Goal: Information Seeking & Learning: Learn about a topic

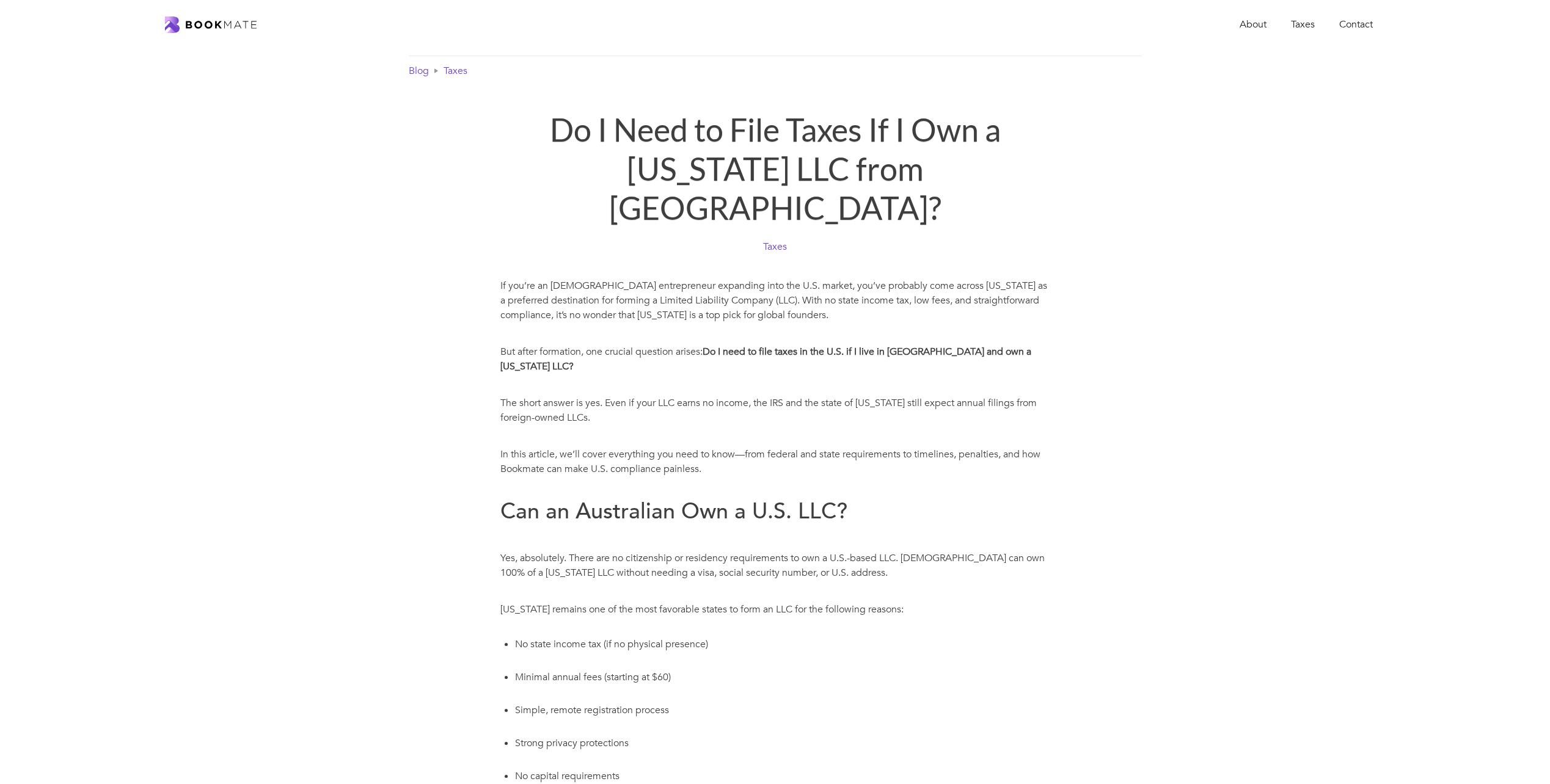
click at [217, 22] on img "home" at bounding box center [210, 24] width 92 height 16
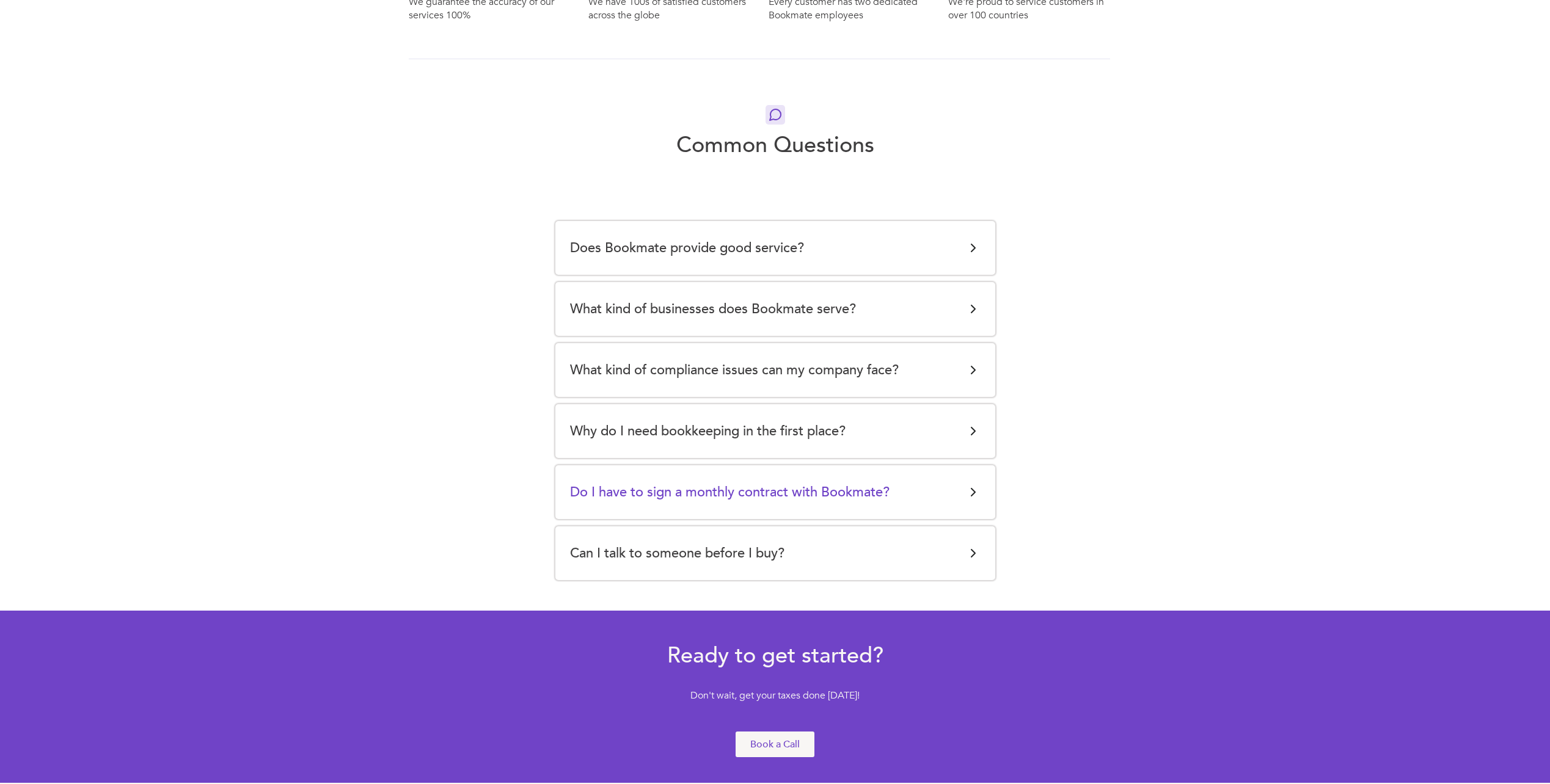
scroll to position [2155, 0]
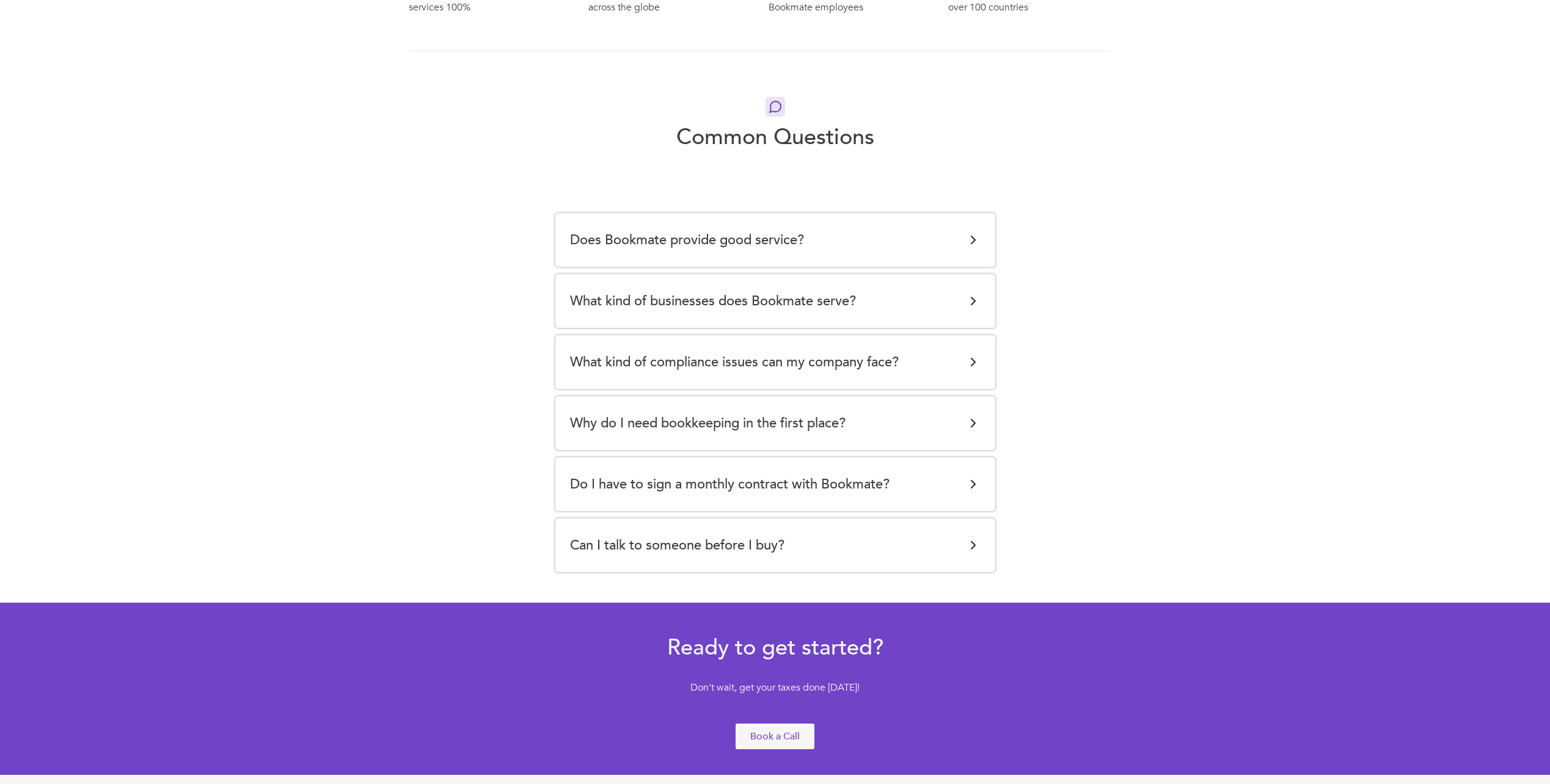
click at [914, 301] on div "What kind of businesses does Bookmate serve?" at bounding box center [775, 301] width 411 height 25
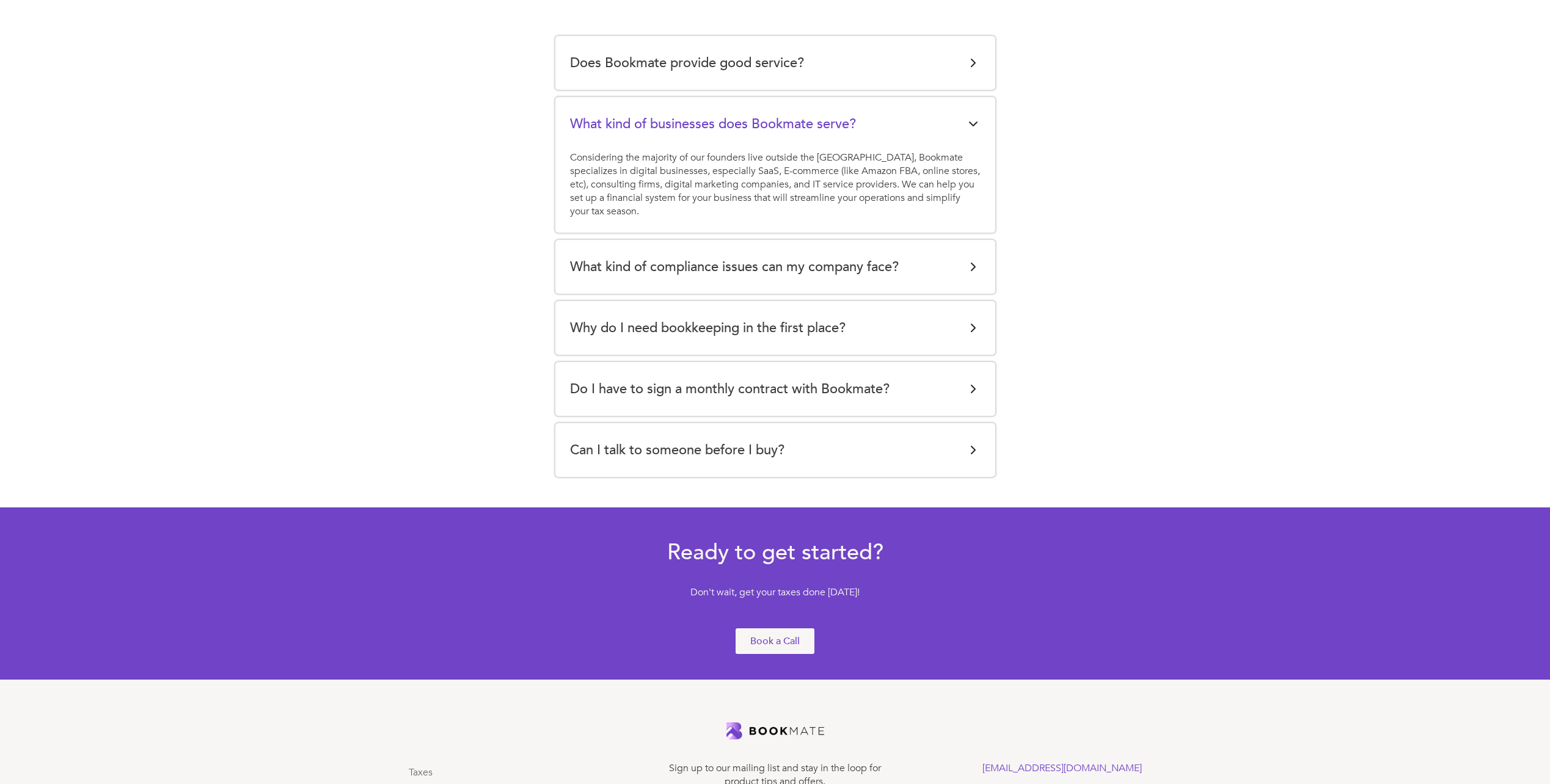
scroll to position [2338, 0]
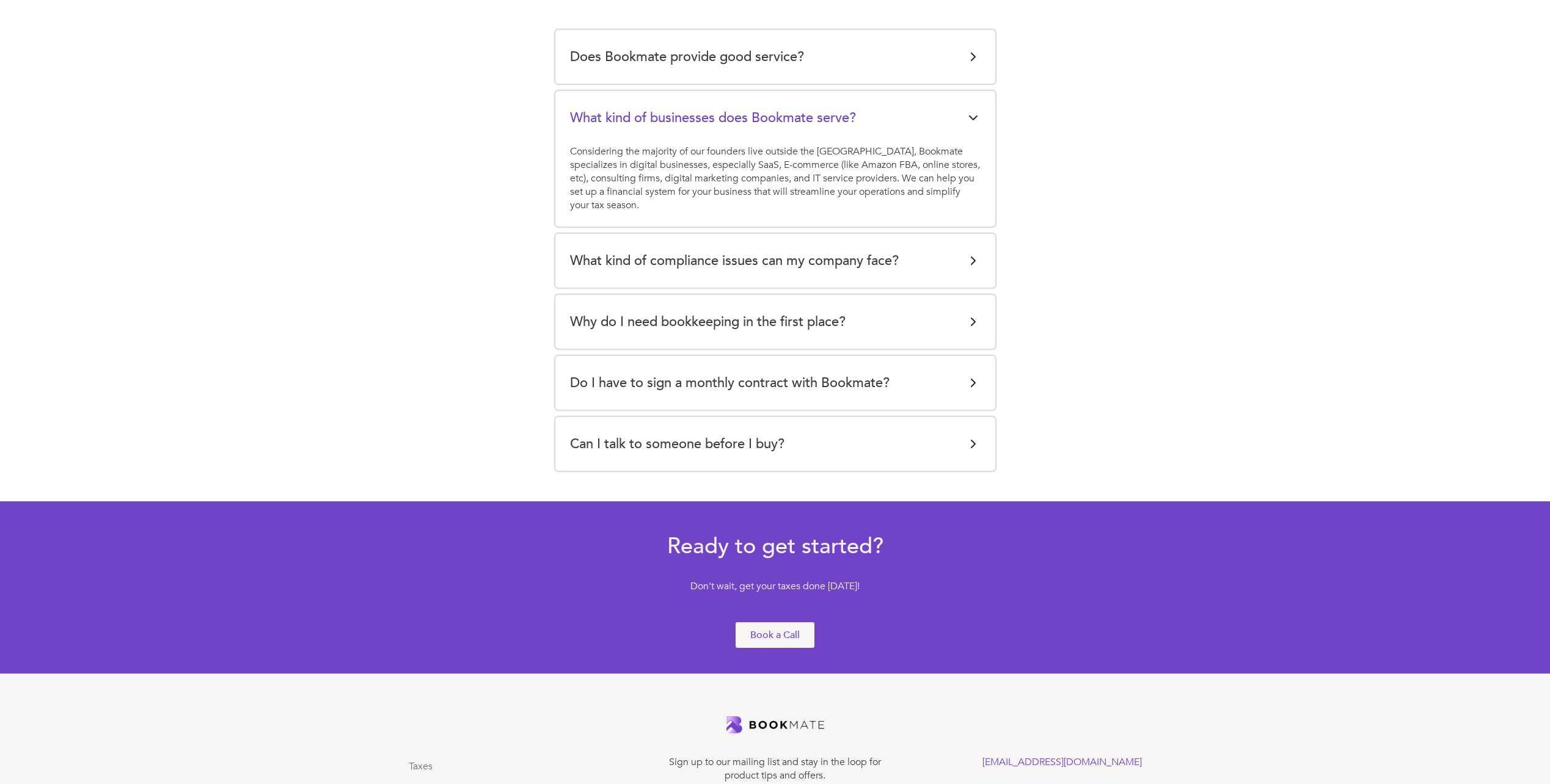
click at [922, 329] on div "Why do I need bookkeeping in the first place?" at bounding box center [775, 321] width 411 height 25
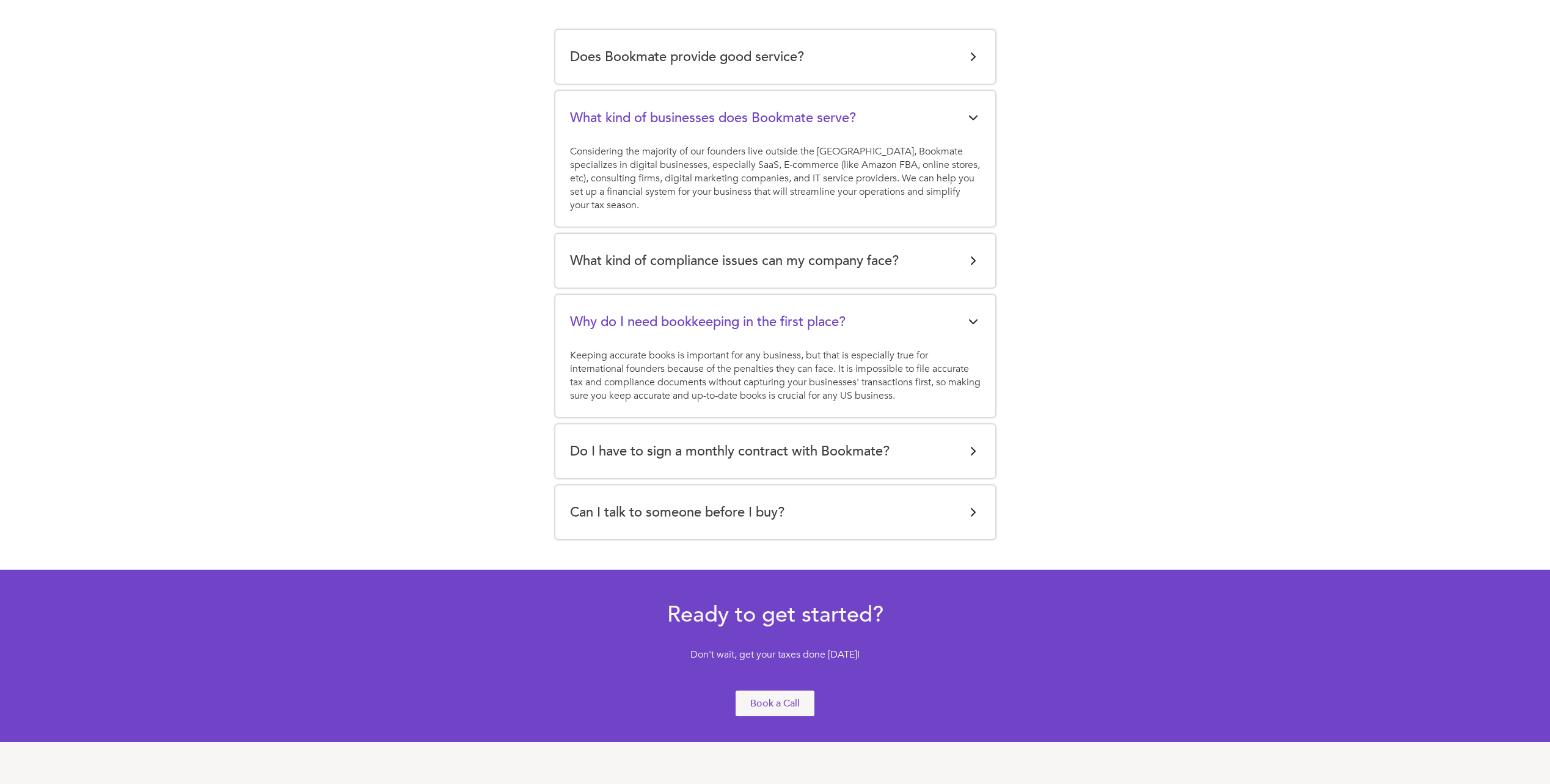
click at [941, 458] on div "Do I have to sign a monthly contract with Bookmate?" at bounding box center [775, 451] width 411 height 25
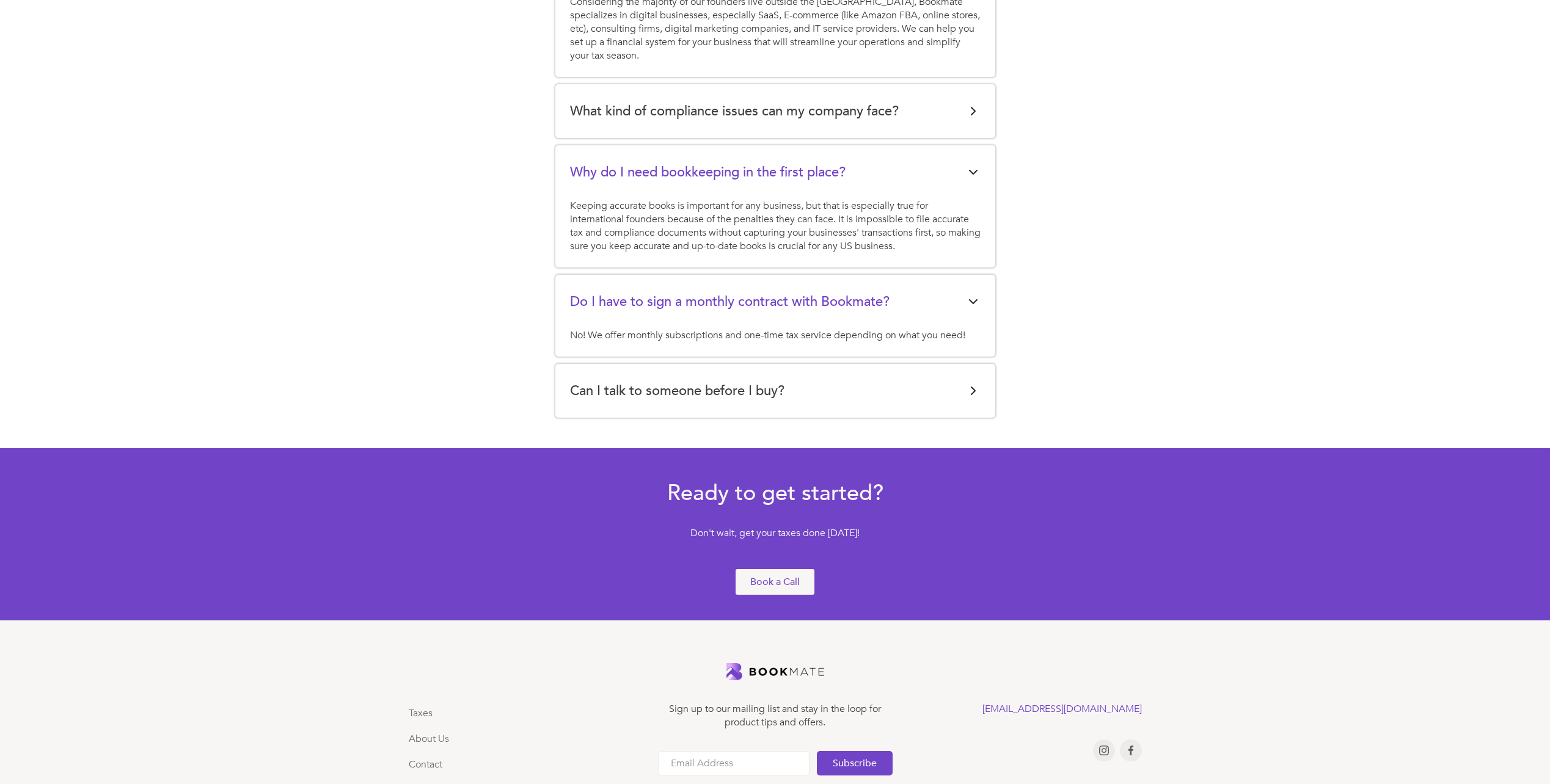
scroll to position [2578, 0]
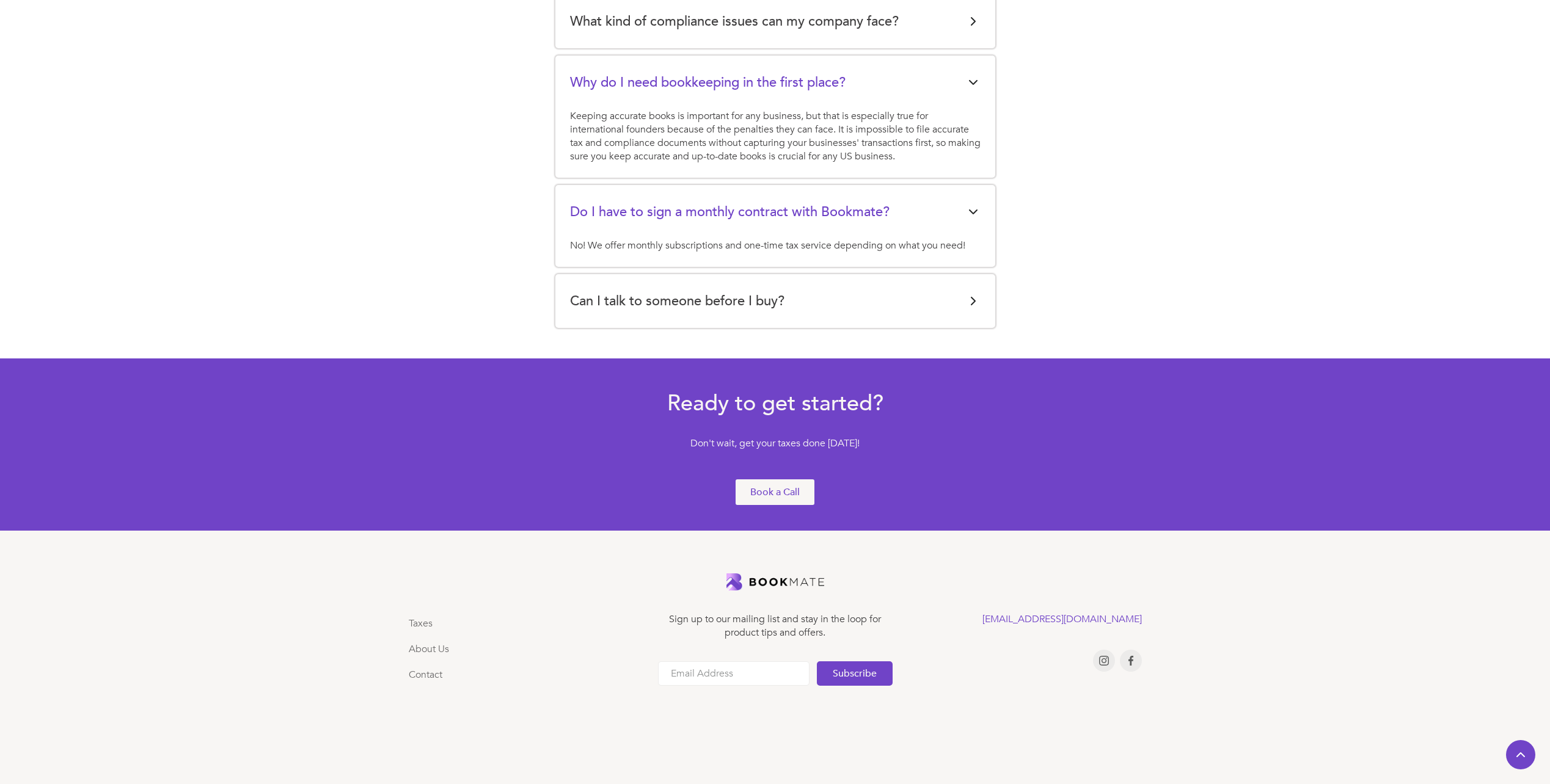
click at [921, 298] on div "Can I talk to someone before I buy?" at bounding box center [775, 301] width 411 height 25
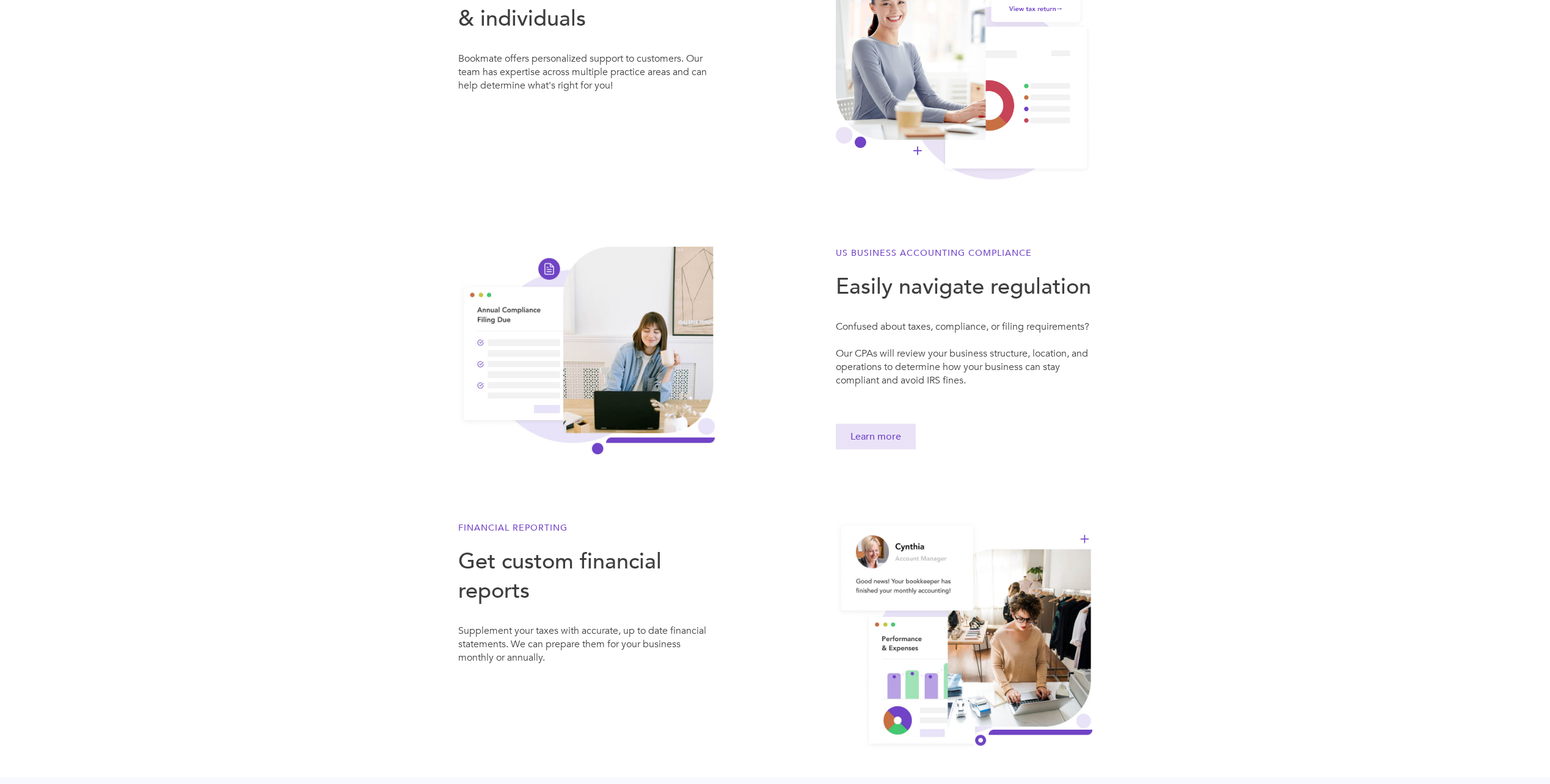
scroll to position [563, 0]
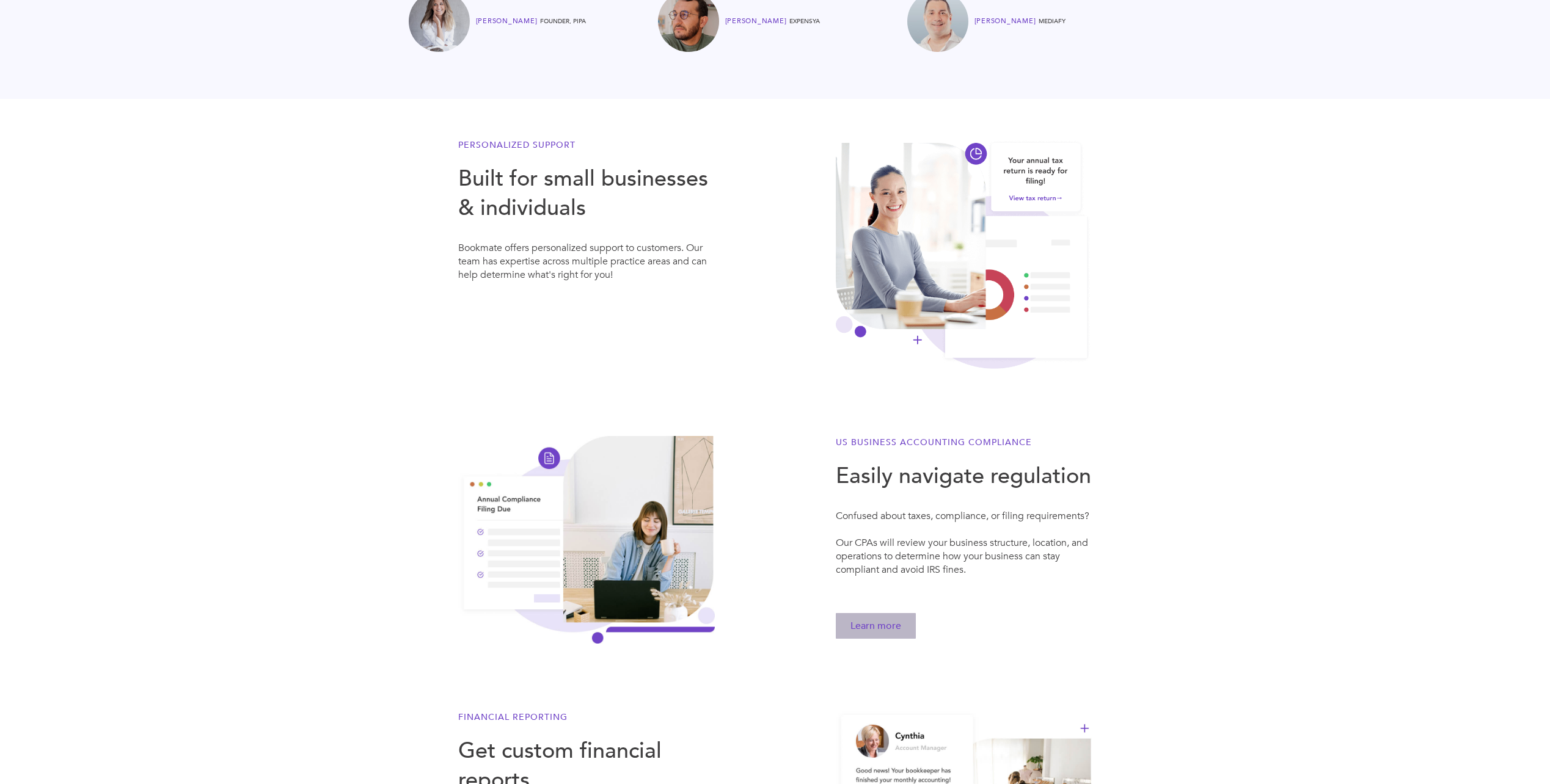
click at [872, 621] on link "Learn more" at bounding box center [876, 626] width 80 height 26
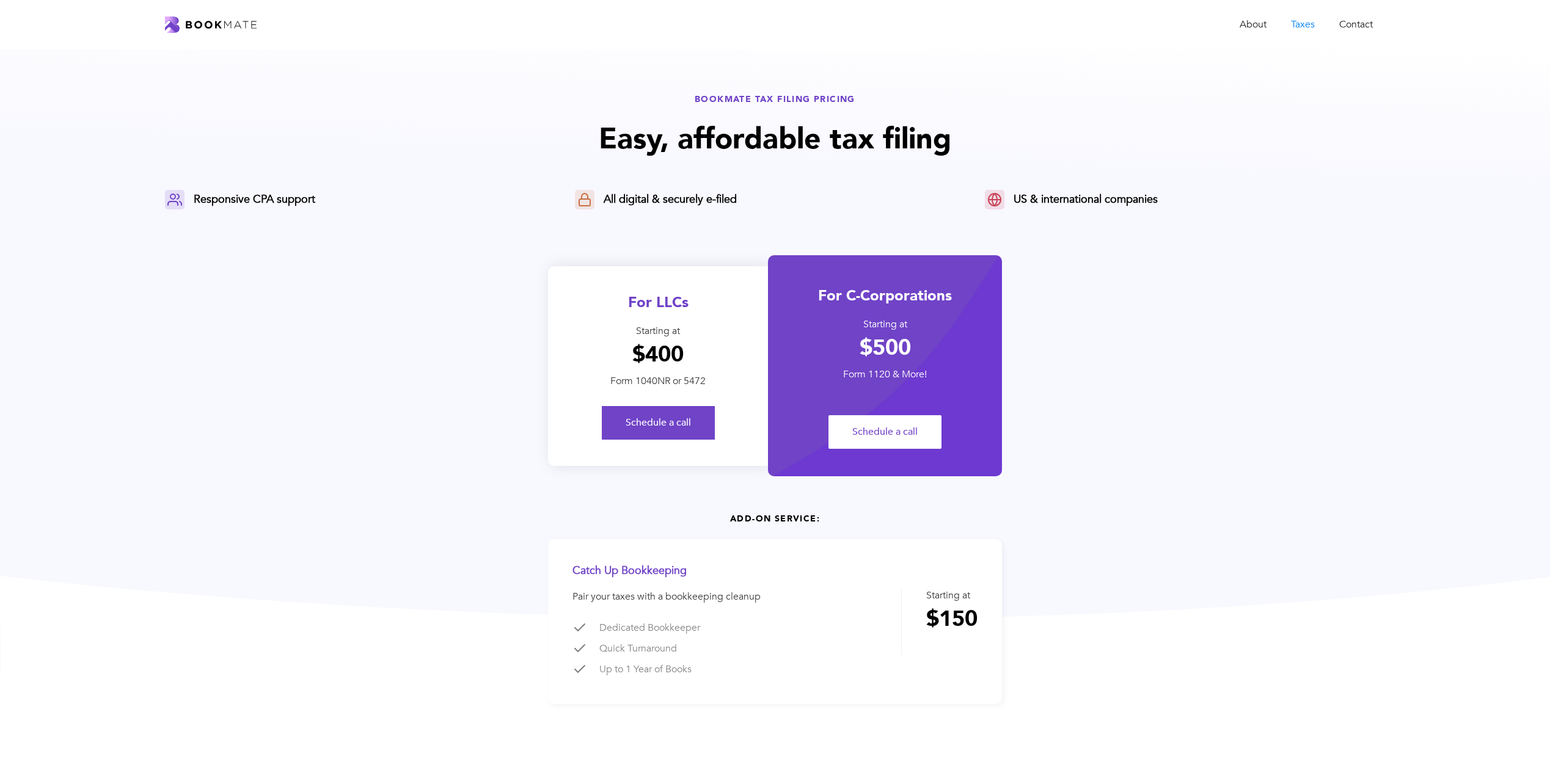
click at [753, 313] on div "For LLCs Starting at $400 Form 1040NR or 5472 Schedule a call" at bounding box center [658, 366] width 220 height 200
click at [734, 313] on div "For LLCs Starting at $400 Form 1040NR or 5472 Schedule a call" at bounding box center [658, 366] width 220 height 200
click at [655, 426] on link "Schedule a call" at bounding box center [658, 422] width 113 height 33
click at [653, 306] on div "For LLCs" at bounding box center [658, 303] width 220 height 21
click at [1248, 23] on link "About" at bounding box center [1253, 24] width 51 height 25
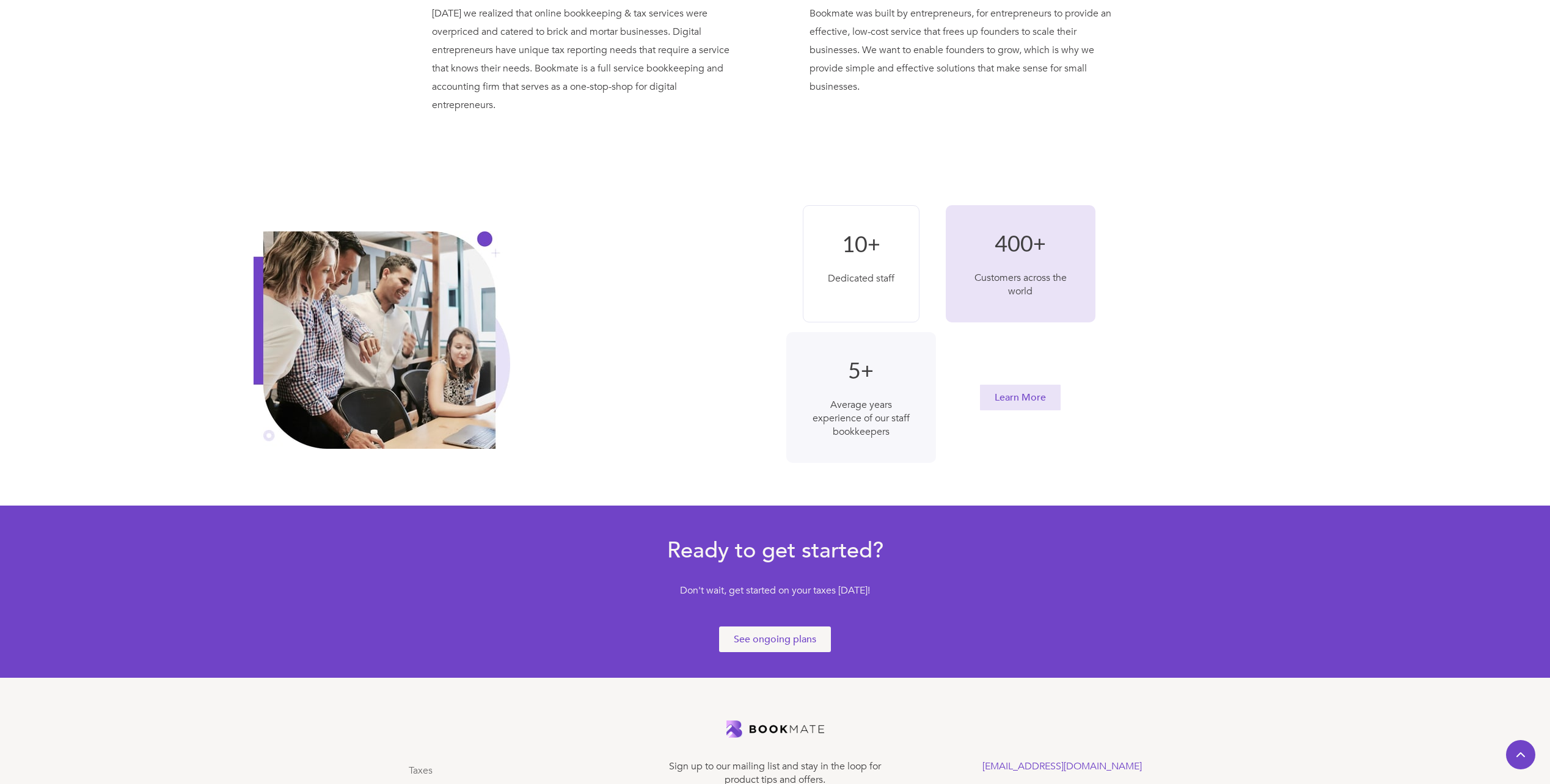
scroll to position [392, 0]
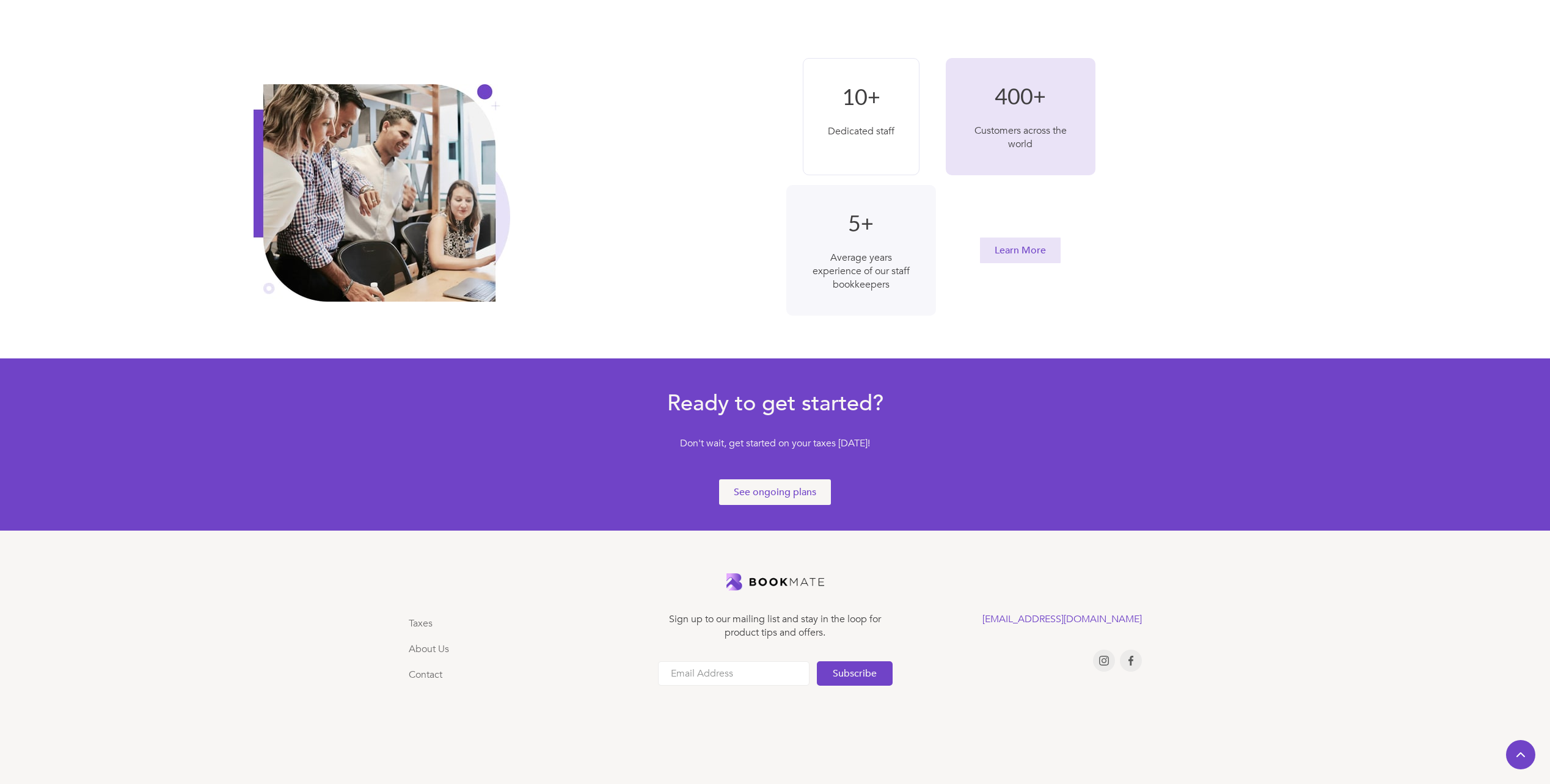
click at [738, 486] on div "See ongoing plans" at bounding box center [775, 492] width 82 height 14
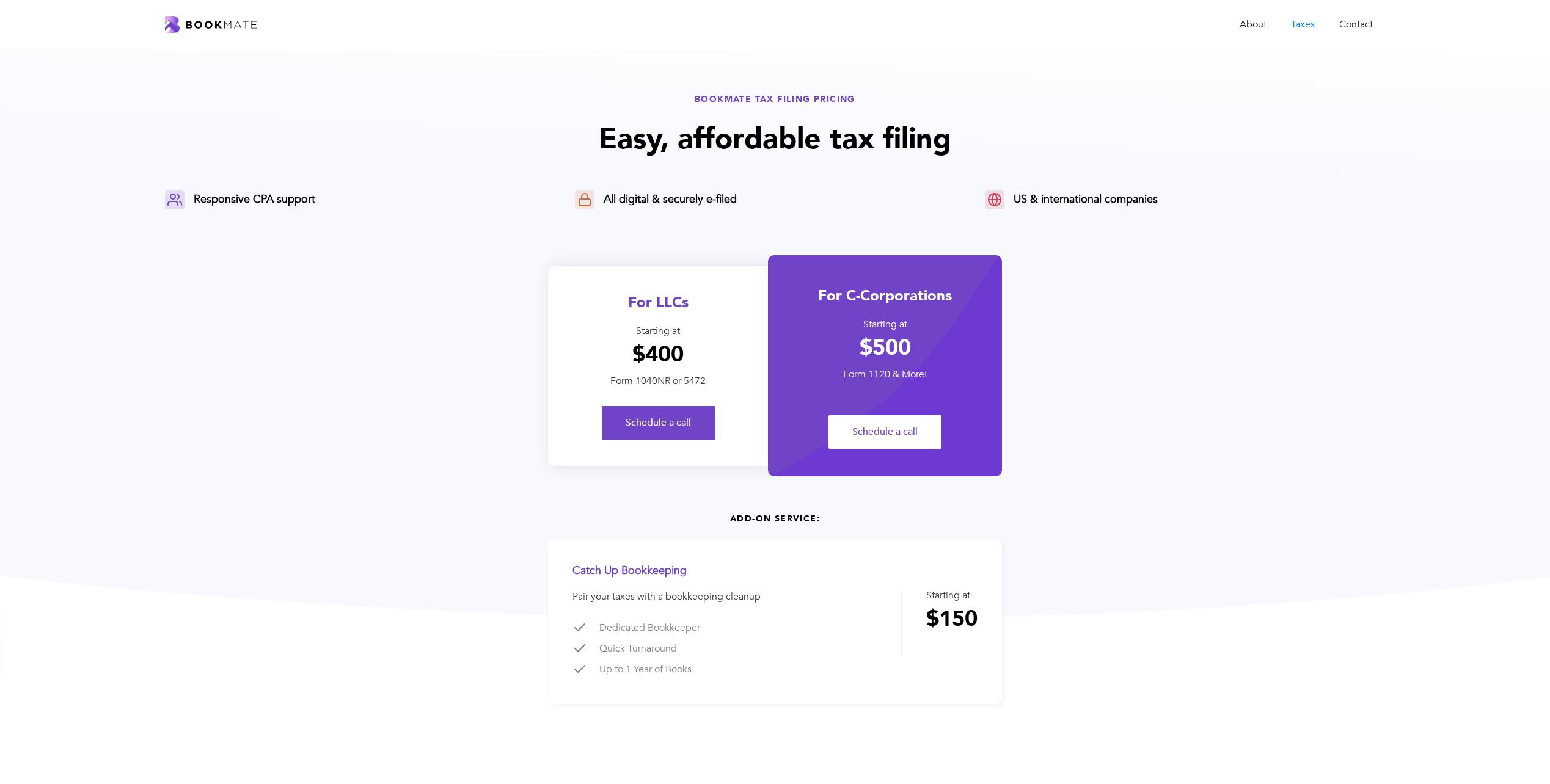
click at [172, 21] on img "home" at bounding box center [210, 24] width 92 height 16
